Goal: Task Accomplishment & Management: Manage account settings

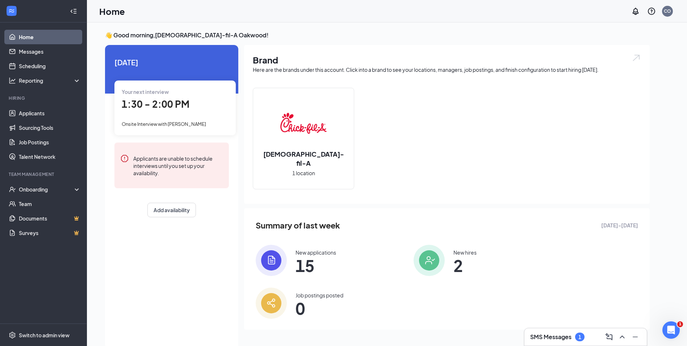
click at [578, 339] on div "1" at bounding box center [579, 336] width 9 height 9
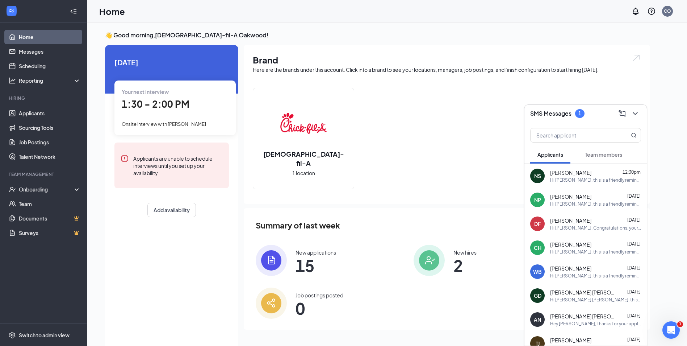
click at [616, 155] on span "Team members" at bounding box center [603, 154] width 37 height 7
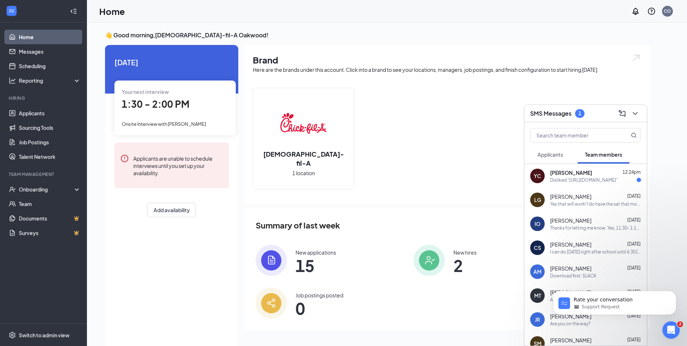
click at [565, 178] on div "Disliked “[URL][DOMAIN_NAME]”" at bounding box center [584, 180] width 68 height 6
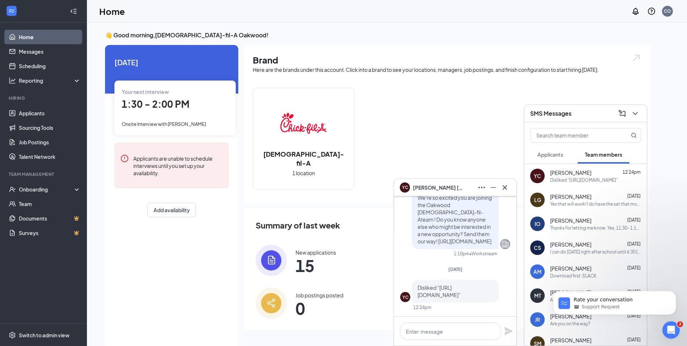
click at [511, 195] on div "YC [PERSON_NAME]" at bounding box center [455, 187] width 122 height 17
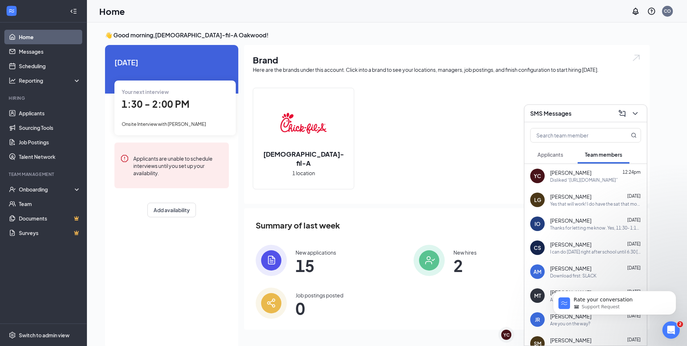
click at [554, 156] on span "Applicants" at bounding box center [551, 154] width 26 height 7
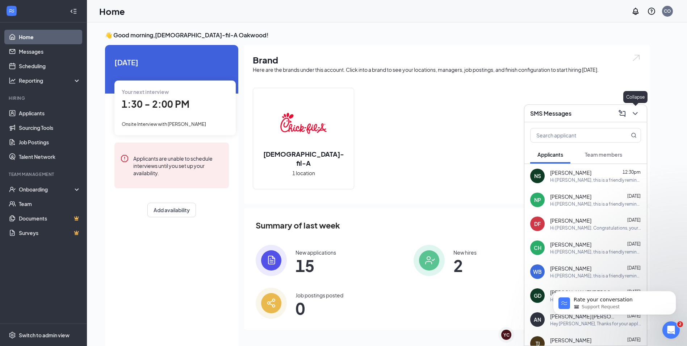
click at [633, 114] on icon "ChevronDown" at bounding box center [635, 113] width 9 height 9
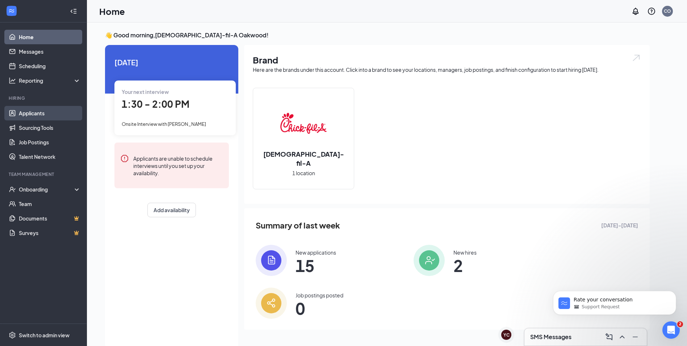
click at [20, 113] on link "Applicants" at bounding box center [50, 113] width 62 height 14
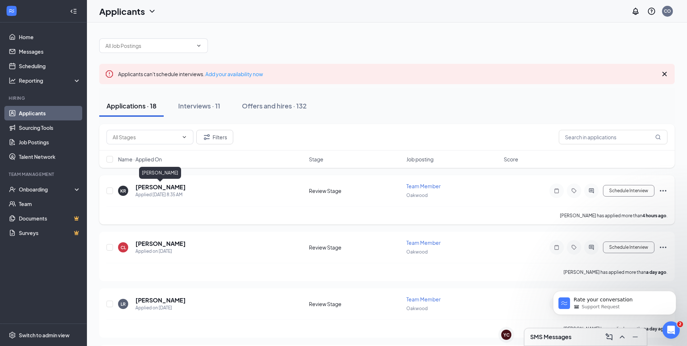
click at [148, 187] on h5 "[PERSON_NAME]" at bounding box center [160, 187] width 50 height 8
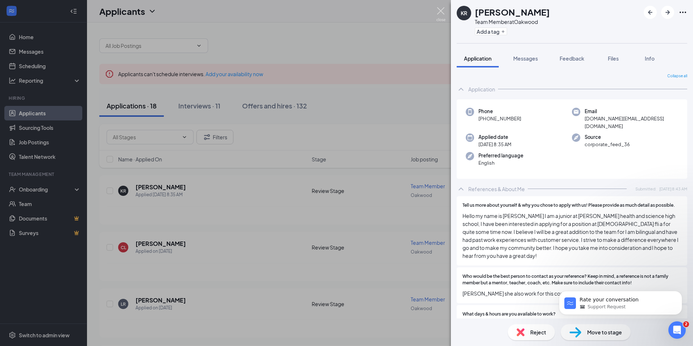
click at [441, 13] on img at bounding box center [440, 14] width 9 height 14
